Goal: Entertainment & Leisure: Consume media (video, audio)

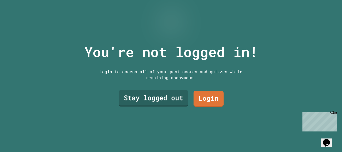
click at [171, 102] on link "Stay logged out" at bounding box center [153, 98] width 69 height 17
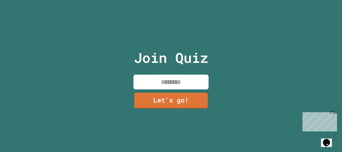
click at [176, 64] on p "Join Quiz" at bounding box center [171, 57] width 74 height 21
click at [180, 81] on input at bounding box center [170, 82] width 75 height 15
click at [180, 81] on input "*" at bounding box center [170, 82] width 75 height 15
type input "**********"
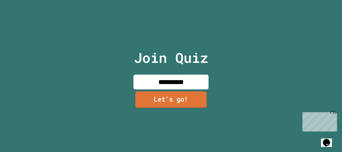
click at [185, 98] on link "Let's go!" at bounding box center [170, 99] width 71 height 17
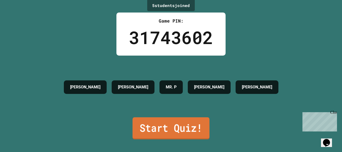
click at [198, 128] on link "Start Quiz!" at bounding box center [170, 128] width 77 height 22
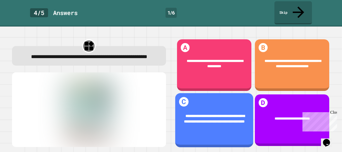
click at [192, 124] on div "**********" at bounding box center [214, 118] width 78 height 25
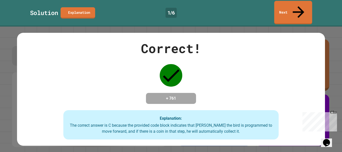
click at [307, 7] on link "Next" at bounding box center [293, 13] width 38 height 24
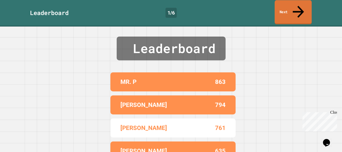
click at [307, 7] on link "Next" at bounding box center [292, 12] width 37 height 24
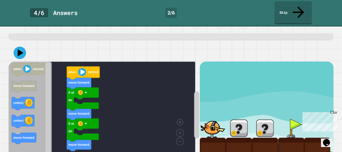
scroll to position [32, 0]
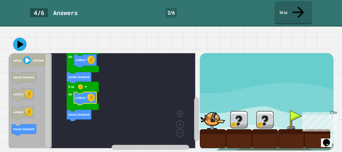
click at [17, 40] on icon at bounding box center [20, 45] width 14 height 14
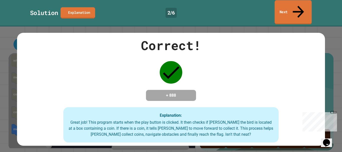
click at [306, 9] on link "Next" at bounding box center [292, 12] width 37 height 24
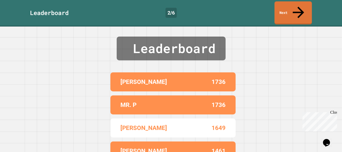
scroll to position [26, 0]
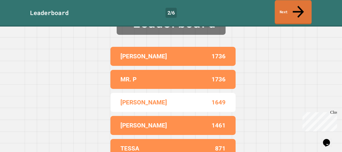
click at [298, 8] on icon at bounding box center [298, 12] width 17 height 18
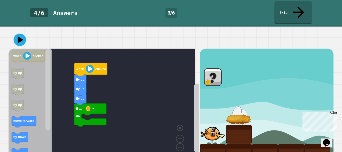
scroll to position [43, 0]
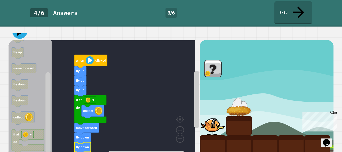
click at [20, 24] on icon at bounding box center [19, 31] width 15 height 15
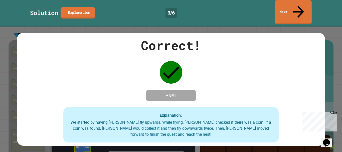
click at [282, 11] on link "Next" at bounding box center [292, 12] width 37 height 24
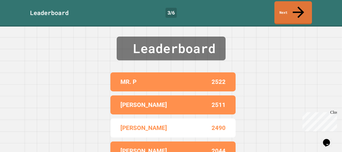
scroll to position [26, 0]
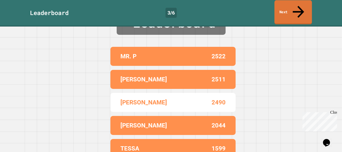
click at [290, 9] on link "Next" at bounding box center [293, 12] width 38 height 24
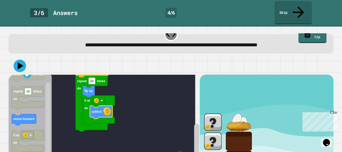
scroll to position [43, 0]
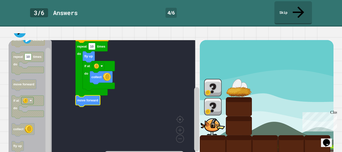
click at [22, 25] on icon at bounding box center [20, 31] width 13 height 13
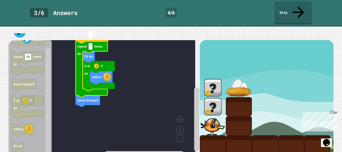
type input "*"
click at [289, 7] on link "Skip" at bounding box center [292, 12] width 37 height 24
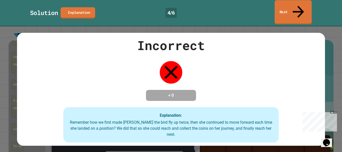
click at [290, 7] on link "Next" at bounding box center [292, 12] width 37 height 24
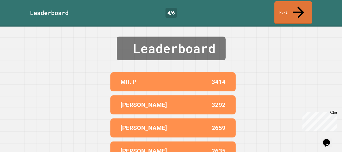
scroll to position [26, 0]
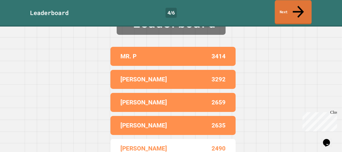
click at [289, 2] on link "Next" at bounding box center [292, 12] width 37 height 24
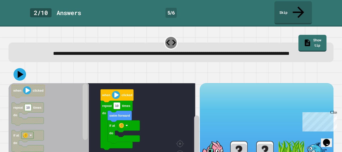
scroll to position [32, 0]
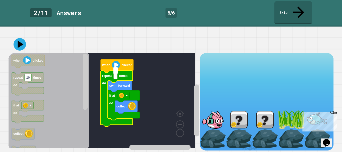
type input "*"
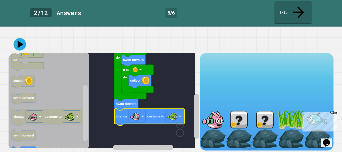
click at [26, 41] on button at bounding box center [20, 44] width 13 height 13
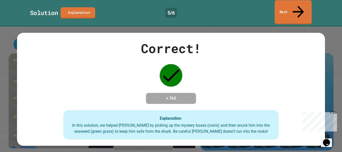
click at [281, 27] on div "Correct! + 763 Explanation: In this solution, we helped [PERSON_NAME] by pickin…" at bounding box center [171, 89] width 342 height 125
click at [283, 7] on link "Next" at bounding box center [293, 13] width 38 height 24
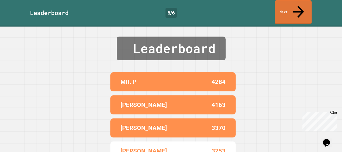
click at [285, 12] on link "Next" at bounding box center [292, 12] width 37 height 24
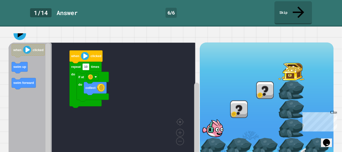
scroll to position [42, 0]
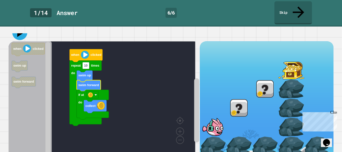
click at [21, 30] on icon at bounding box center [20, 32] width 7 height 9
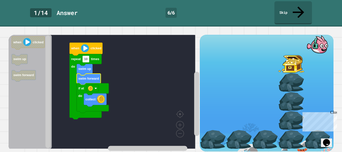
scroll to position [51, 0]
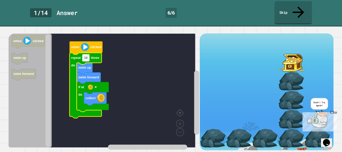
click at [88, 56] on rect "Blockly Workspace" at bounding box center [85, 57] width 7 height 7
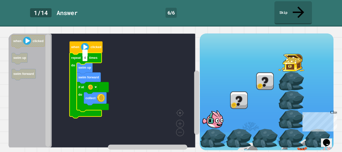
type input "*"
click at [21, 24] on icon at bounding box center [20, 25] width 14 height 14
click at [87, 54] on rect "Blockly Workspace" at bounding box center [84, 57] width 5 height 7
type input "*"
click at [79, 34] on rect "Blockly Workspace" at bounding box center [102, 91] width 187 height 114
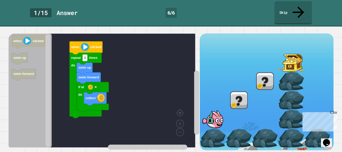
click at [26, 25] on div at bounding box center [171, 25] width 325 height 18
click at [15, 27] on div "**********" at bounding box center [171, 89] width 342 height 125
click at [17, 23] on icon at bounding box center [19, 24] width 15 height 15
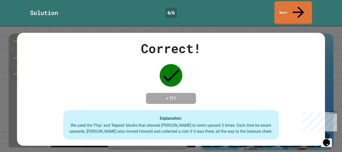
click at [17, 27] on div "Correct! + 717 Explanation: We used the 'Play' and 'Repeat' blocks that allowed…" at bounding box center [171, 89] width 342 height 125
click at [289, 10] on link "Next" at bounding box center [293, 12] width 38 height 24
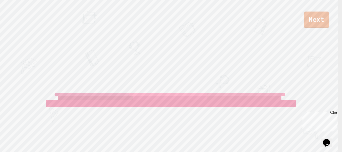
click at [307, 21] on link "Next" at bounding box center [316, 20] width 25 height 17
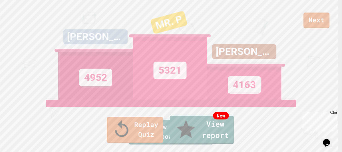
type textarea "*"
